Goal: Ask a question

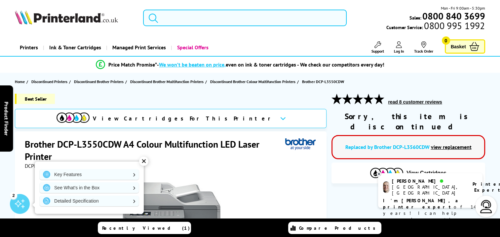
click at [314, 20] on input "search" at bounding box center [245, 18] width 204 height 17
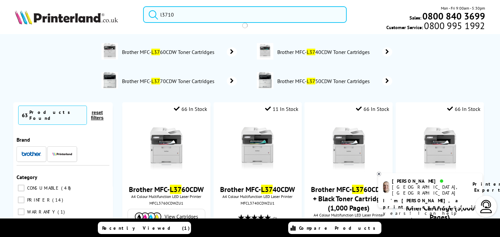
type input "l3710"
click at [144, 6] on button "submit" at bounding box center [152, 13] width 17 height 15
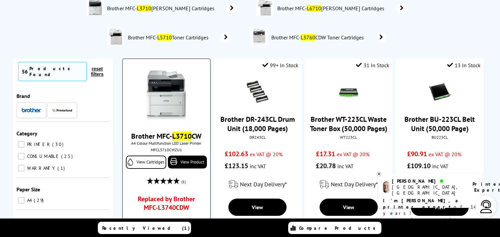
scroll to position [110, 0]
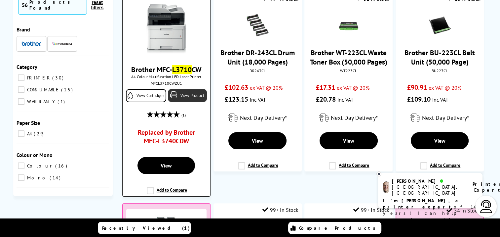
click at [180, 98] on link "View Product" at bounding box center [187, 95] width 39 height 13
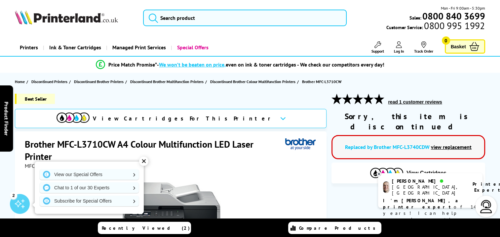
click at [146, 163] on div "✕" at bounding box center [143, 160] width 9 height 9
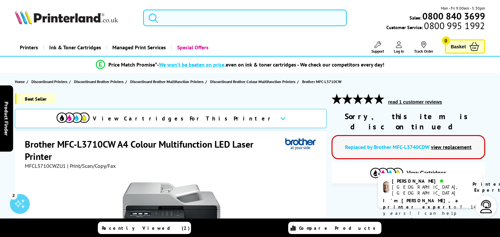
click at [282, 19] on input "search" at bounding box center [245, 18] width 204 height 17
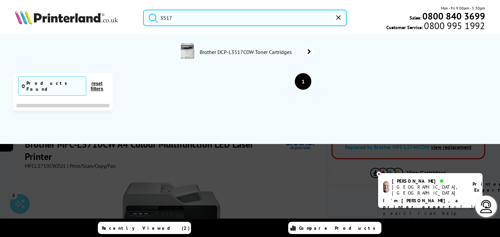
type input "3517"
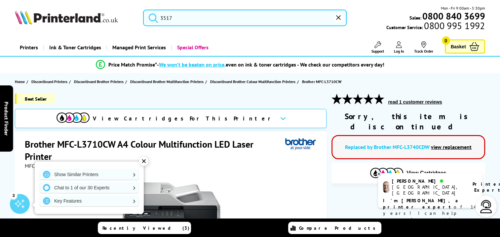
click at [145, 162] on div "✕" at bounding box center [143, 160] width 9 height 9
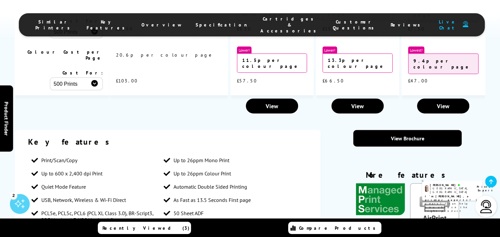
scroll to position [1273, 0]
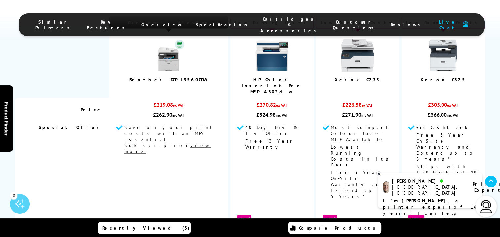
click at [473, 186] on b "Printer Expert" at bounding box center [489, 187] width 32 height 12
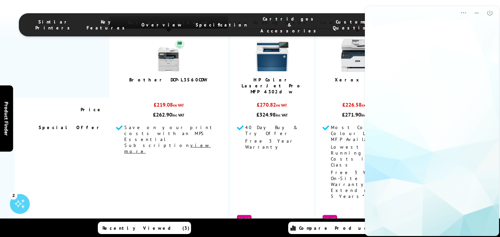
scroll to position [0, 0]
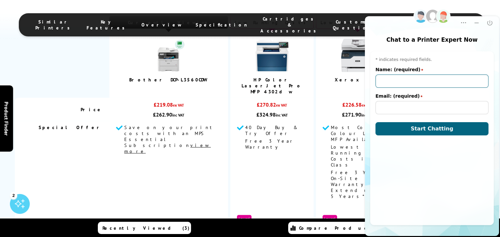
click at [389, 82] on input "Name: (required)" at bounding box center [432, 80] width 113 height 13
type input "Clive Bradley"
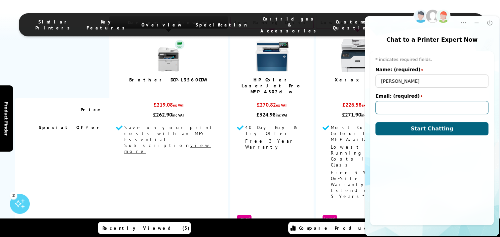
type input "info@project-food.org.uk"
click at [398, 133] on button "Start Chatting" at bounding box center [432, 128] width 113 height 13
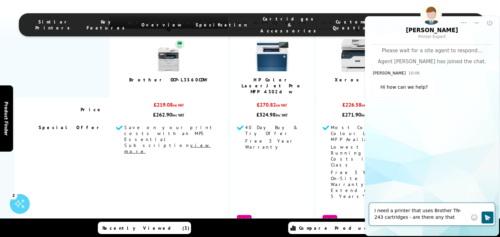
type textarea "I need a printer that uses Brother TN-243 cartridges - are there any that use t…"
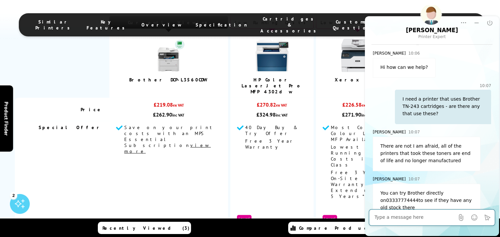
scroll to position [27, 0]
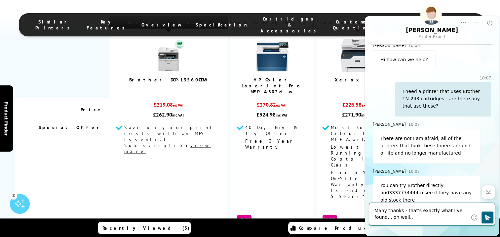
type textarea "Many thanks - that's exactly what I've found... oh well..."
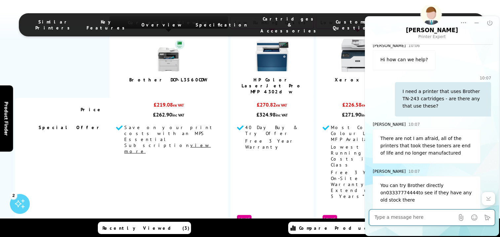
scroll to position [66, 0]
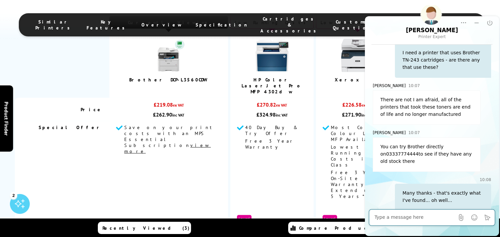
click at [34, 53] on td at bounding box center [62, 64] width 95 height 65
